Goal: Navigation & Orientation: Find specific page/section

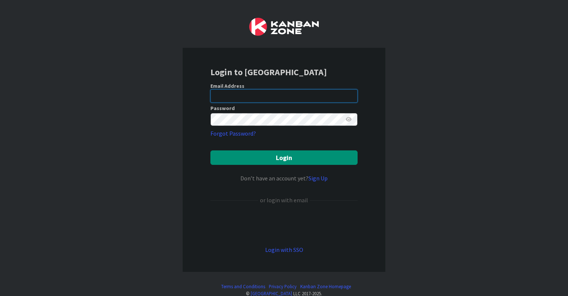
click at [231, 100] on input "email" at bounding box center [283, 95] width 147 height 13
click at [271, 247] on link "Login with SSO" at bounding box center [284, 249] width 38 height 7
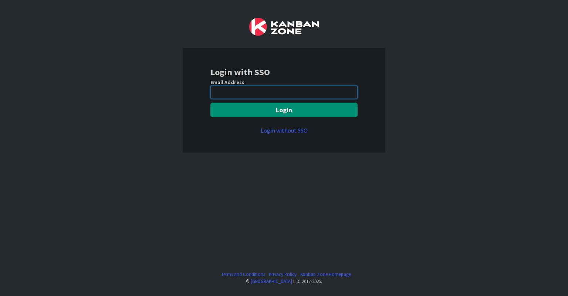
click at [246, 94] on input "email" at bounding box center [283, 91] width 147 height 13
type input "[EMAIL_ADDRESS][DOMAIN_NAME]"
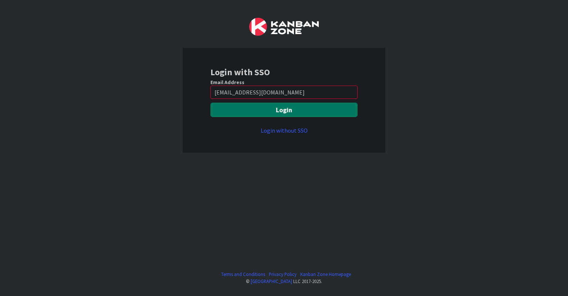
click at [280, 112] on button "Login" at bounding box center [283, 109] width 147 height 14
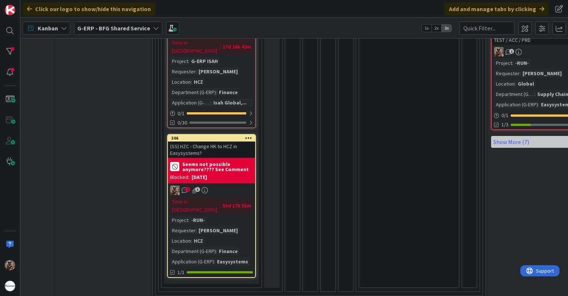
scroll to position [486, 64]
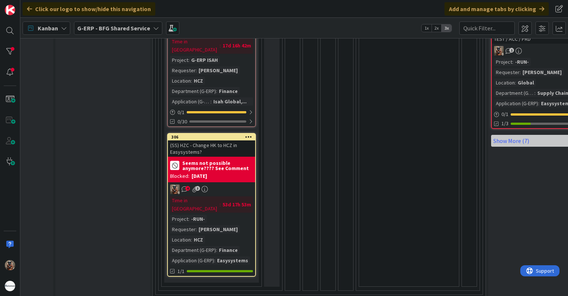
click at [236, 140] on div "(SS) HZC - Change HK to HCZ in Easysystems?" at bounding box center [211, 148] width 87 height 16
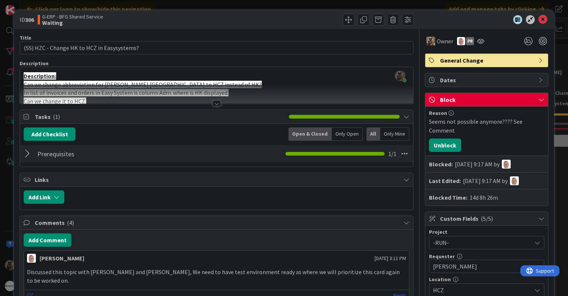
click at [501, 6] on div "ID 306 G-ERP - BFG Shared Service Waiting Title 43 / 128 (SS) HZC - Change HK t…" at bounding box center [284, 148] width 568 height 296
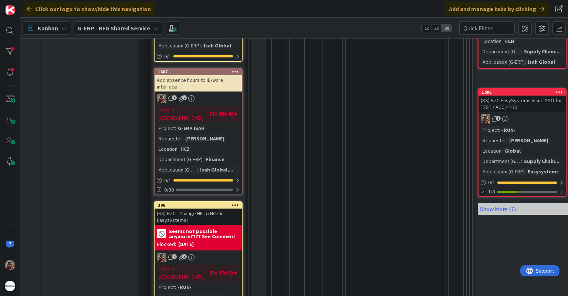
scroll to position [419, 78]
click at [235, 133] on div "Time in Column : 17d 16h 42m Project : G-ERP ISAH Requester : Jelle Verhulst Lo…" at bounding box center [198, 139] width 83 height 68
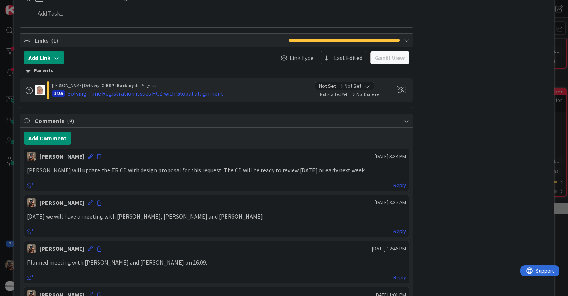
scroll to position [763, 0]
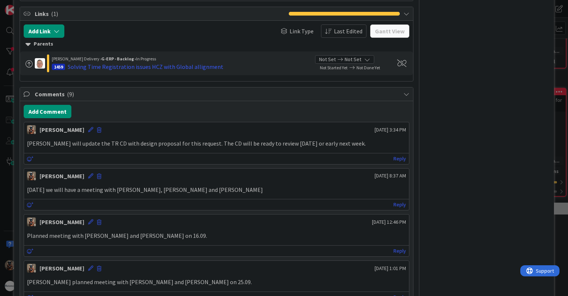
click at [4, 199] on div "ID 1687 G-ERP - BFG Shared Service Waiting Title 38 / 128 Add absence hours to …" at bounding box center [284, 148] width 568 height 296
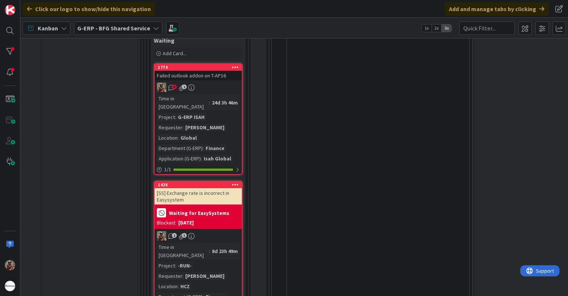
scroll to position [999, 78]
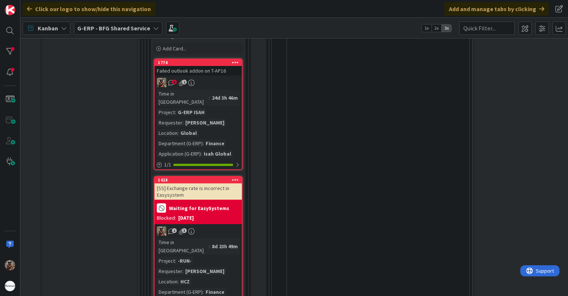
click at [210, 242] on div "8d 23h 49m" at bounding box center [225, 246] width 30 height 8
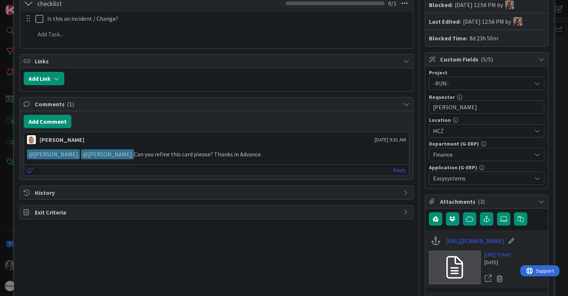
scroll to position [151, 0]
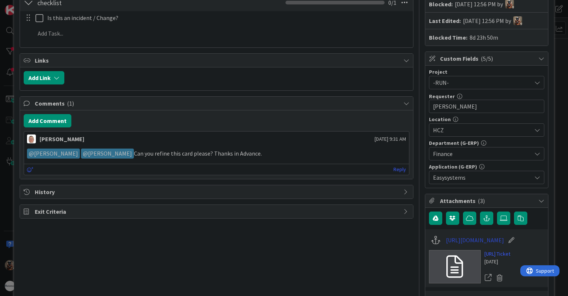
click at [465, 244] on link "https://support.easysystems.nl/workspace/0/item/96621" at bounding box center [475, 239] width 58 height 9
click at [455, 235] on link "https://support.easysystems.nl/workspace/0/item/96621" at bounding box center [475, 239] width 58 height 9
